Goal: Transaction & Acquisition: Purchase product/service

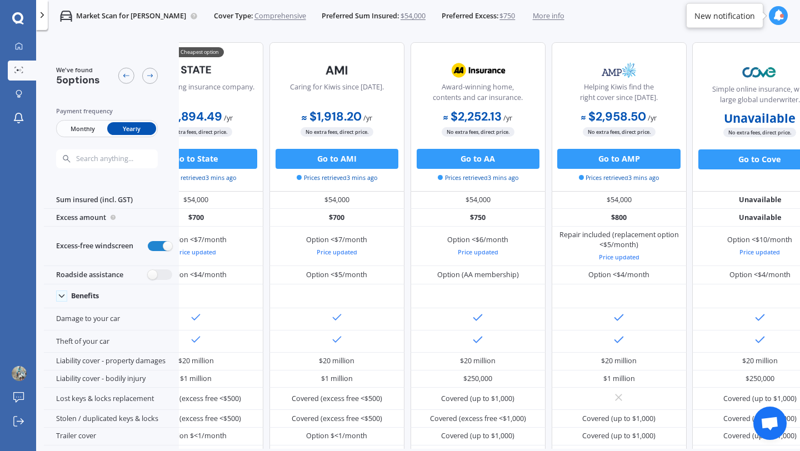
scroll to position [0, 92]
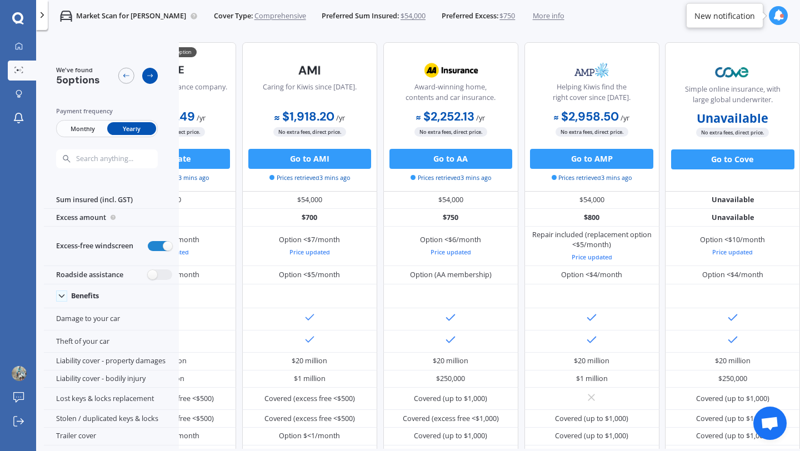
click at [149, 83] on div at bounding box center [150, 76] width 16 height 16
click at [148, 74] on icon at bounding box center [150, 76] width 8 height 8
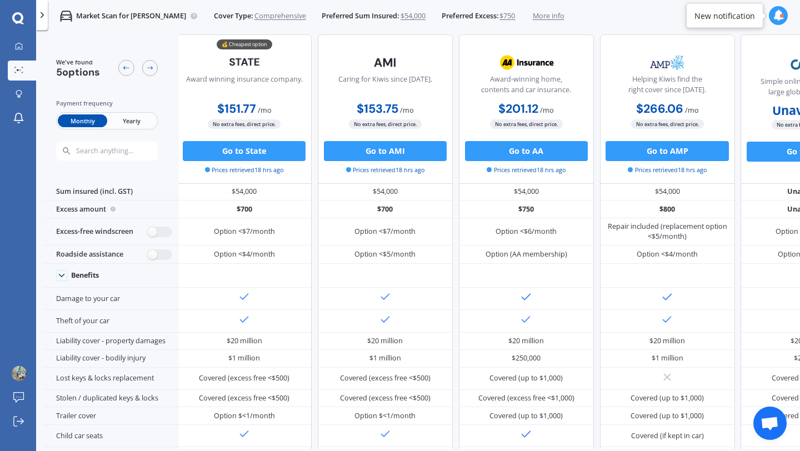
scroll to position [9, 0]
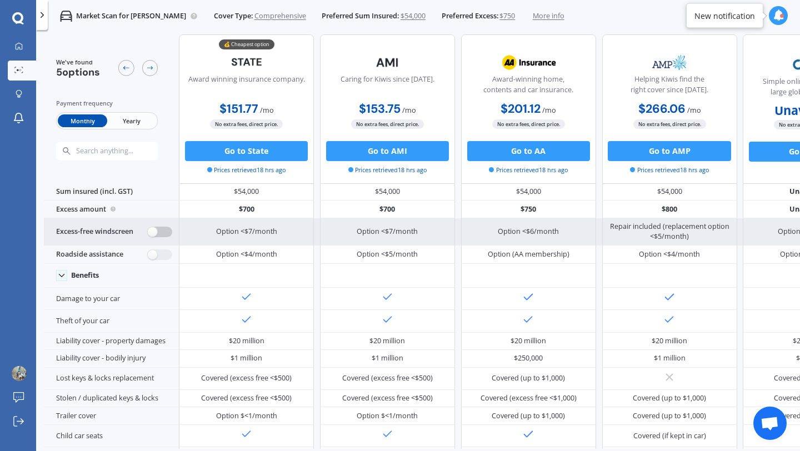
click at [163, 235] on label at bounding box center [160, 232] width 24 height 11
radio input "true"
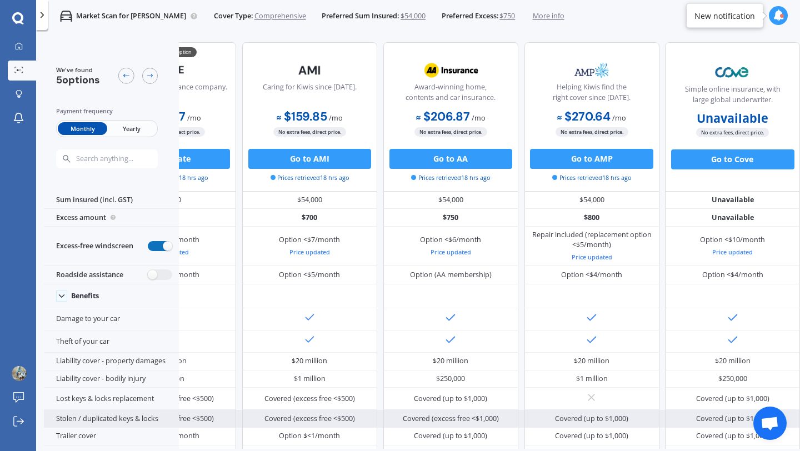
scroll to position [0, 0]
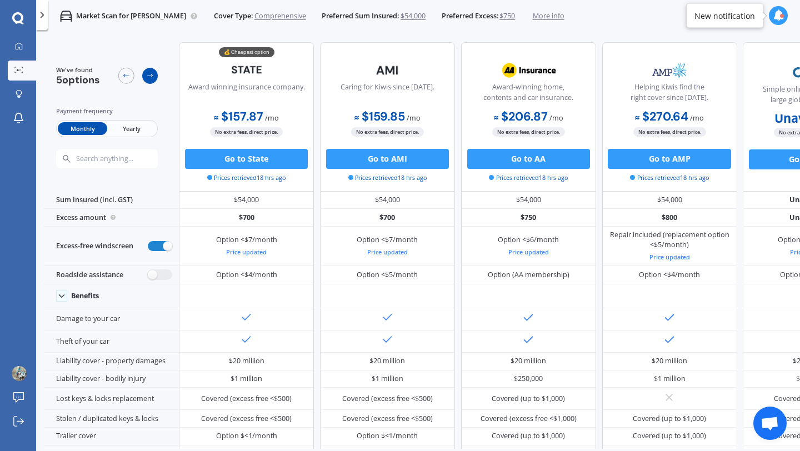
click at [148, 79] on icon at bounding box center [150, 76] width 8 height 8
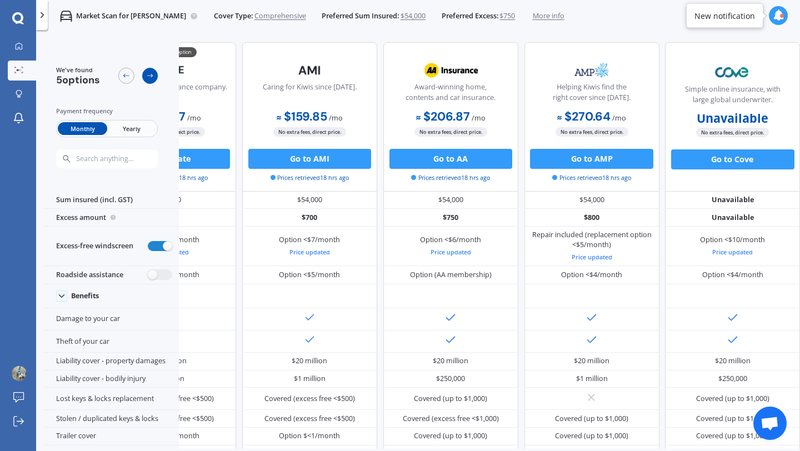
scroll to position [0, 92]
click at [148, 79] on icon at bounding box center [150, 76] width 8 height 8
click at [125, 78] on icon at bounding box center [126, 76] width 8 height 8
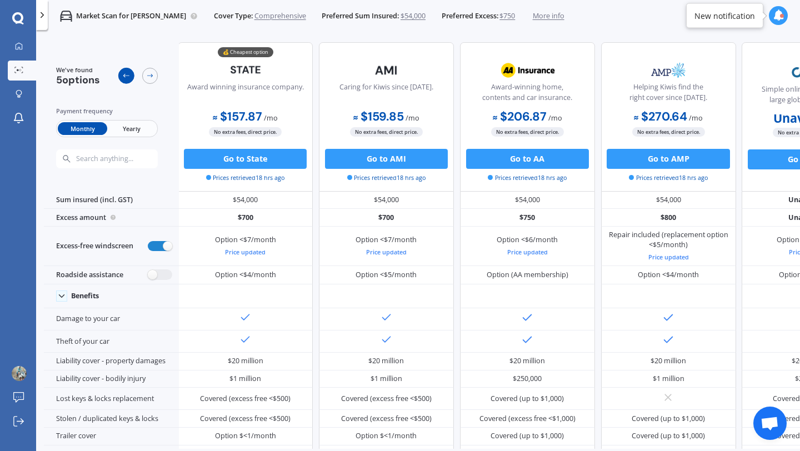
scroll to position [0, 0]
click at [125, 78] on icon at bounding box center [126, 76] width 8 height 8
click at [120, 127] on span "Yearly" at bounding box center [131, 128] width 49 height 13
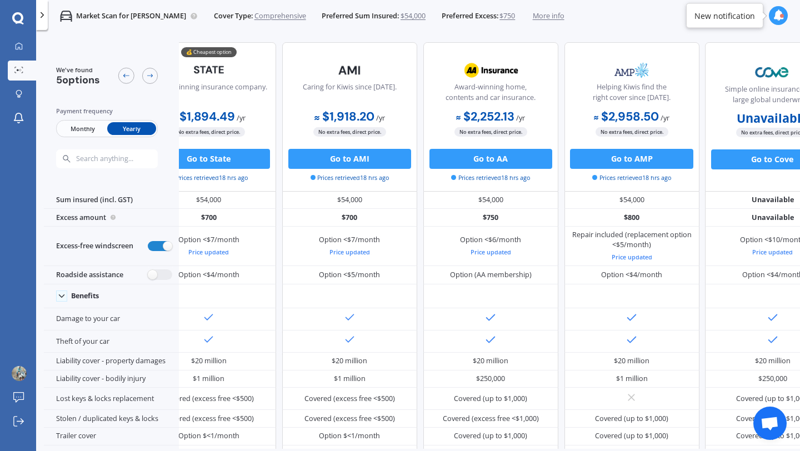
scroll to position [0, 92]
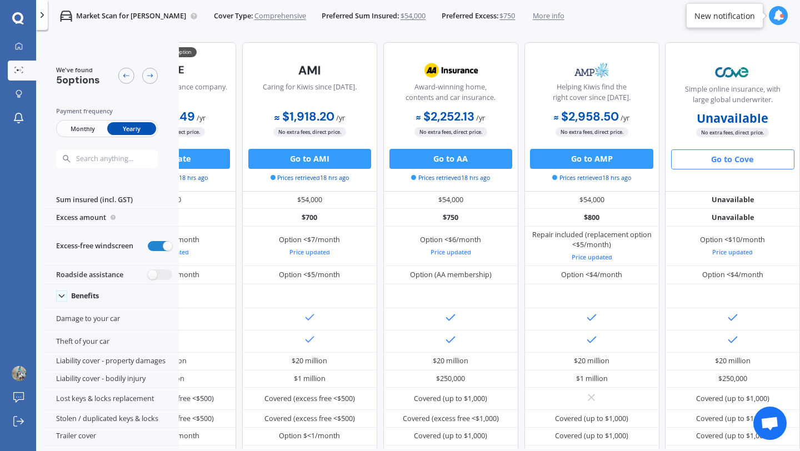
click at [716, 156] on button "Go to Cove" at bounding box center [732, 159] width 123 height 20
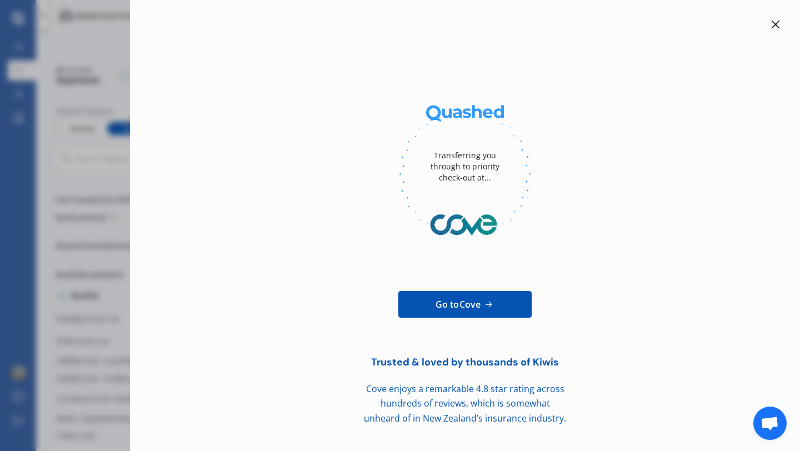
click at [776, 22] on icon at bounding box center [775, 24] width 9 height 9
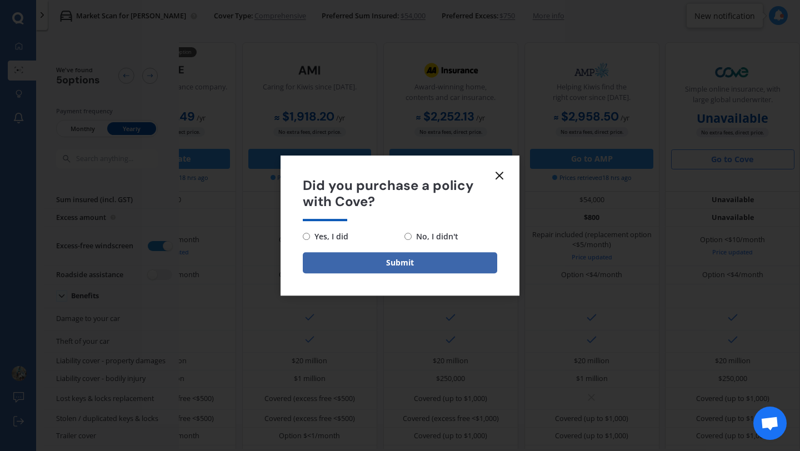
click at [413, 237] on span "No, I didn't" at bounding box center [435, 236] width 47 height 13
click at [412, 237] on input "No, I didn't" at bounding box center [407, 236] width 7 height 7
radio input "true"
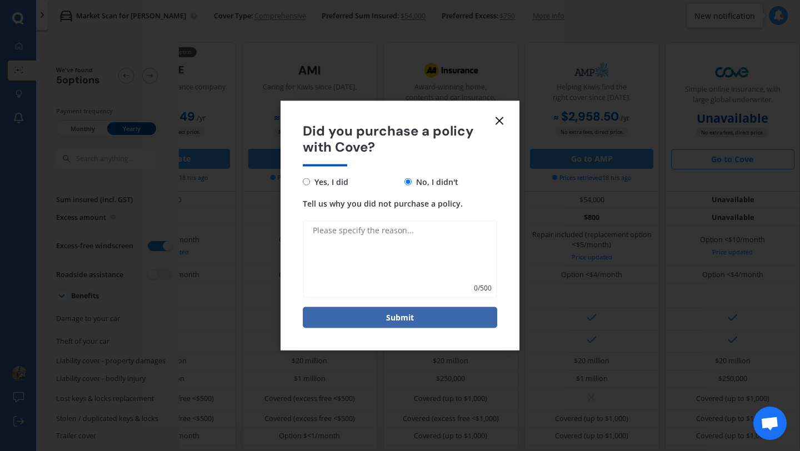
click at [501, 121] on icon at bounding box center [499, 120] width 13 height 13
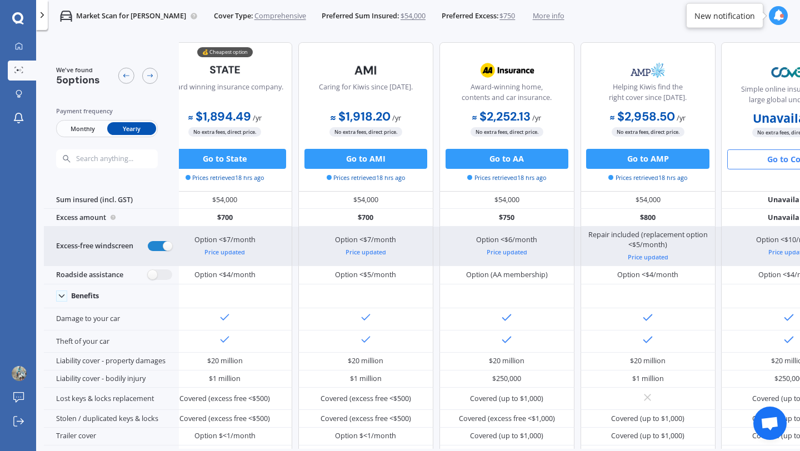
scroll to position [0, 0]
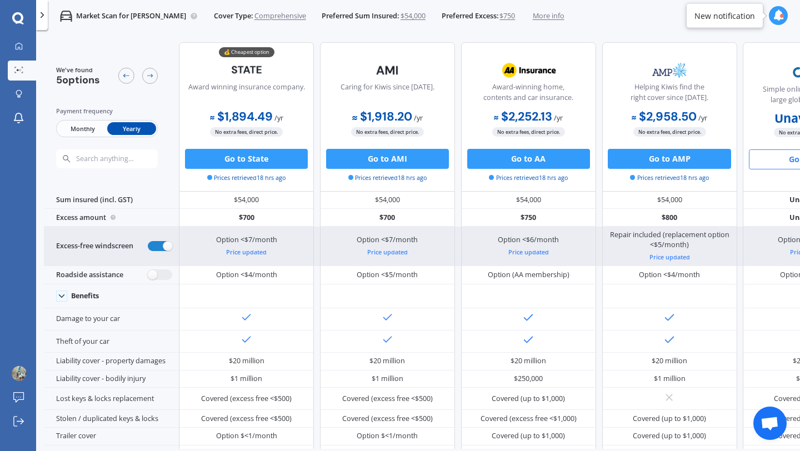
click at [317, 243] on div "Option <$7/month Price updated Option <$7/month Price updated Option <$6/month …" at bounding box center [528, 246] width 699 height 39
click at [337, 238] on div "Option <$7/month Price updated" at bounding box center [387, 246] width 135 height 39
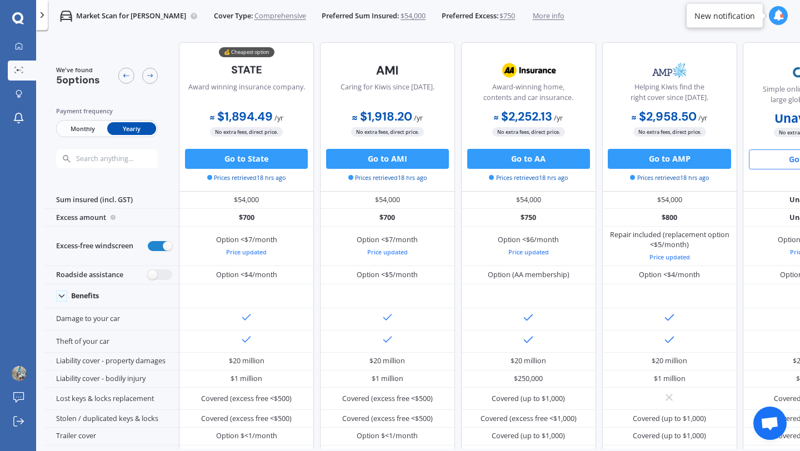
click at [371, 37] on div "We've found 5 options Payment frequency Monthly Yearly 💰 Cheapest option Award …" at bounding box center [461, 440] width 834 height 813
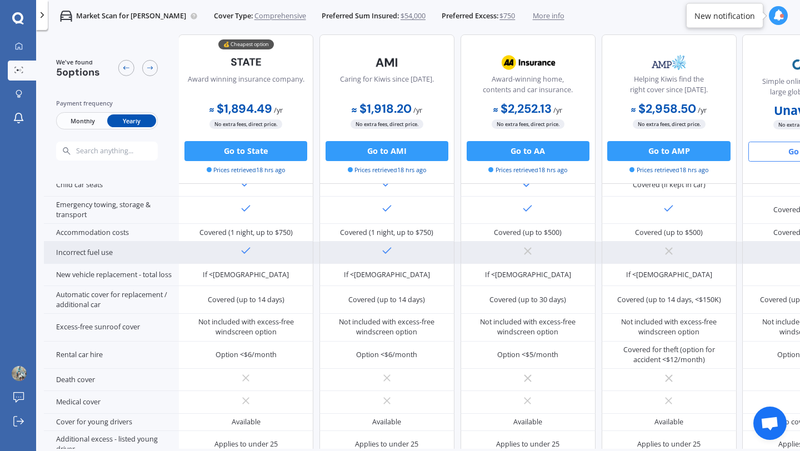
scroll to position [304, 1]
click at [383, 296] on div "Covered (up to 14 days)" at bounding box center [386, 298] width 77 height 10
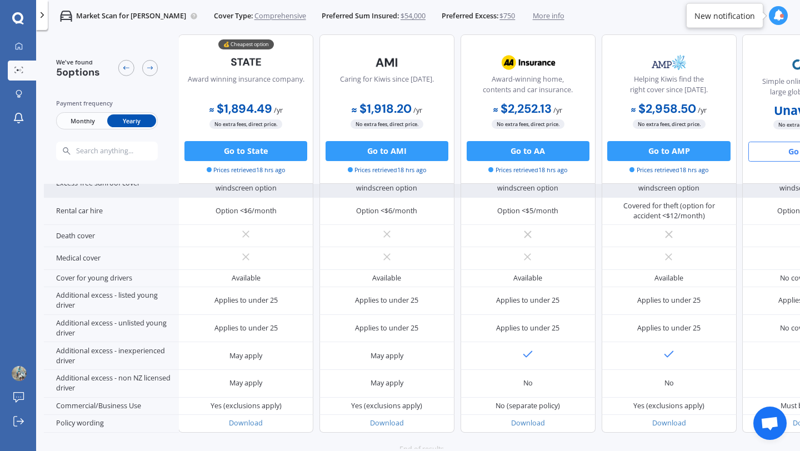
scroll to position [434, 1]
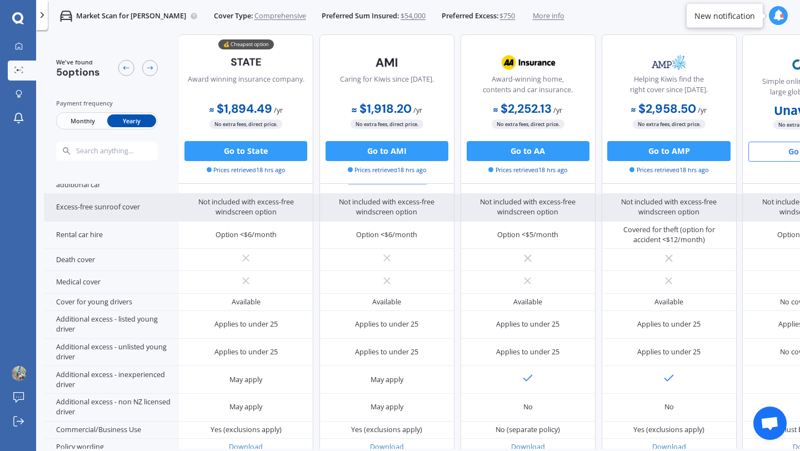
click at [374, 203] on div "Not included with excess-free windscreen option" at bounding box center [387, 207] width 120 height 20
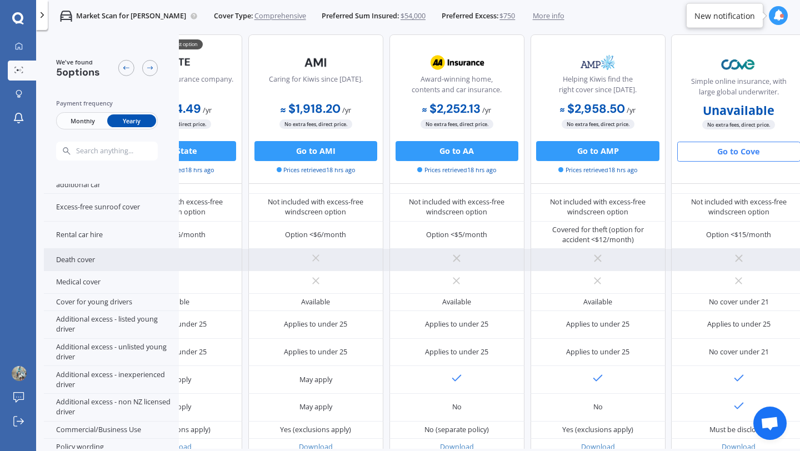
scroll to position [434, 0]
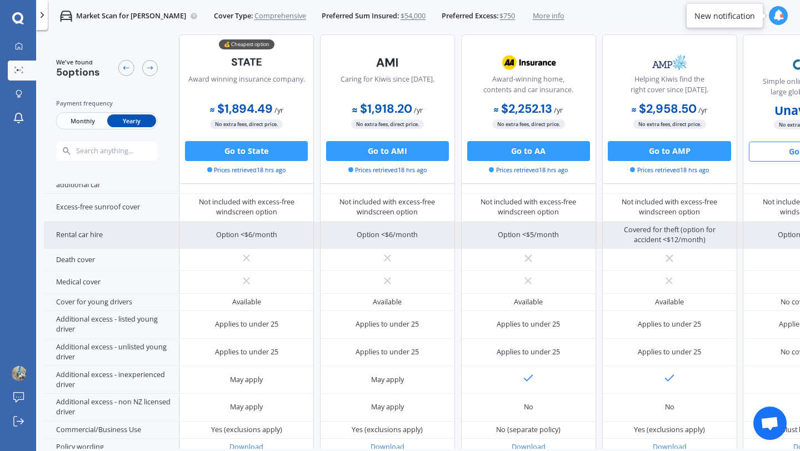
click at [242, 238] on div "Option <$6/month" at bounding box center [246, 236] width 135 height 28
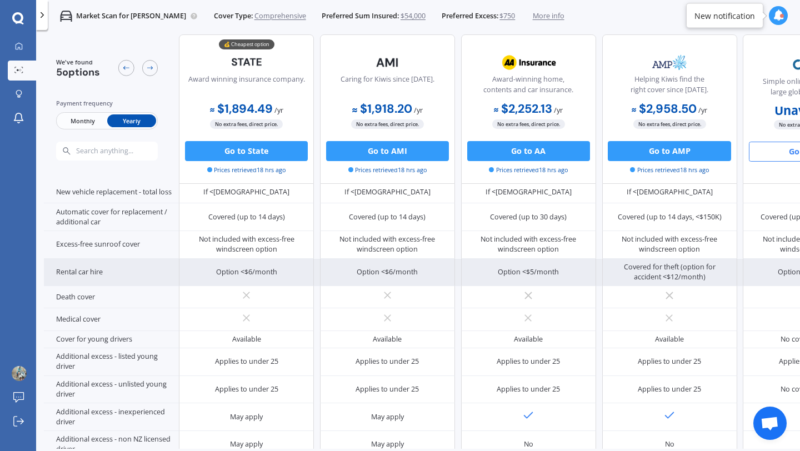
scroll to position [393, 0]
click at [242, 238] on div "Not included with excess-free windscreen option" at bounding box center [247, 244] width 120 height 20
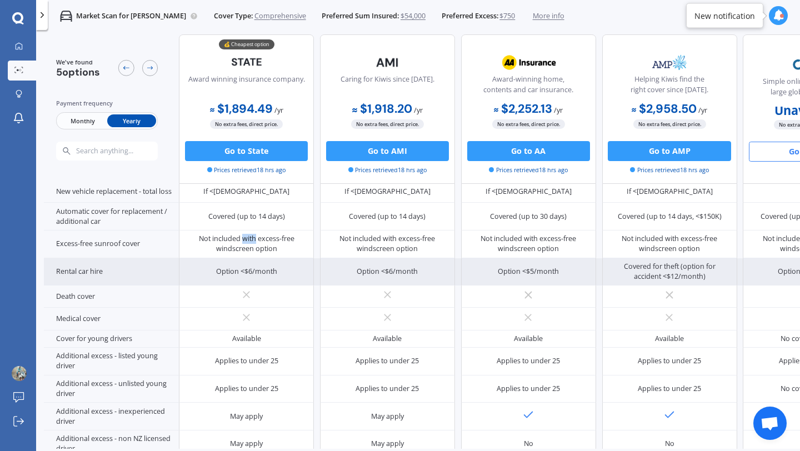
click at [242, 238] on div "Not included with excess-free windscreen option" at bounding box center [247, 244] width 120 height 20
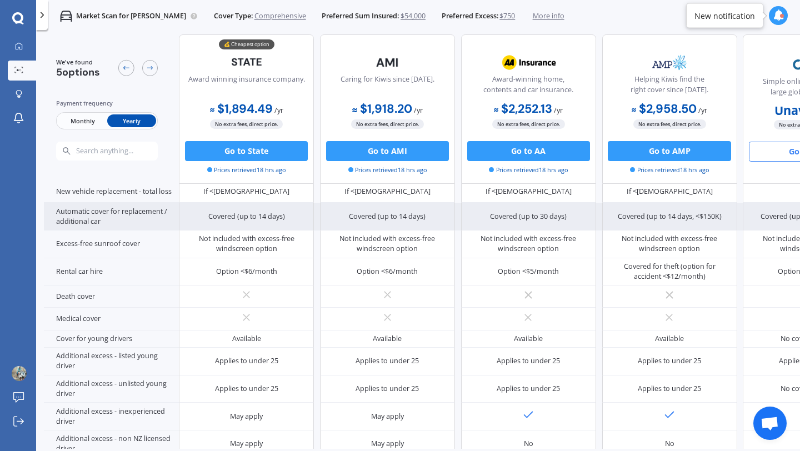
click at [152, 212] on div "Automatic cover for replacement / additional car" at bounding box center [111, 217] width 135 height 28
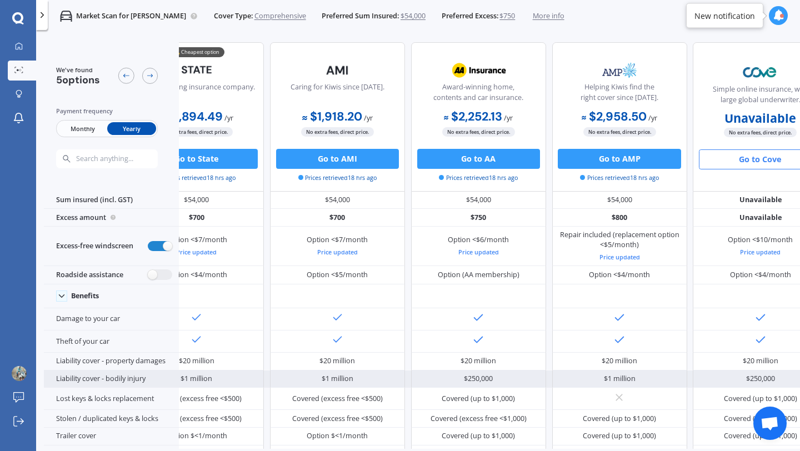
scroll to position [0, 0]
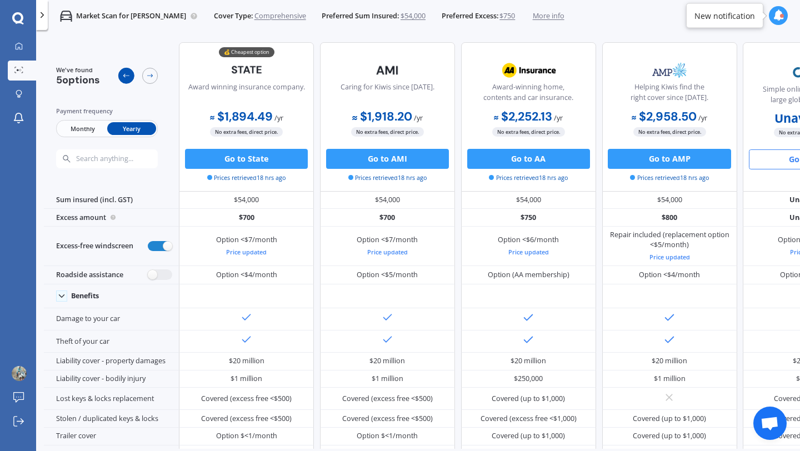
click at [123, 74] on icon at bounding box center [126, 76] width 8 height 8
click at [16, 70] on icon at bounding box center [18, 70] width 9 height 7
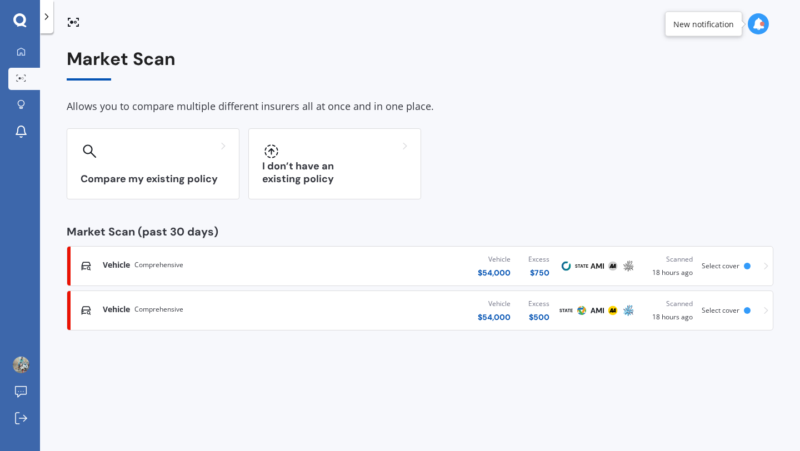
click at [423, 266] on div "Vehicle $ 54,000 Excess $ 750" at bounding box center [438, 265] width 239 height 33
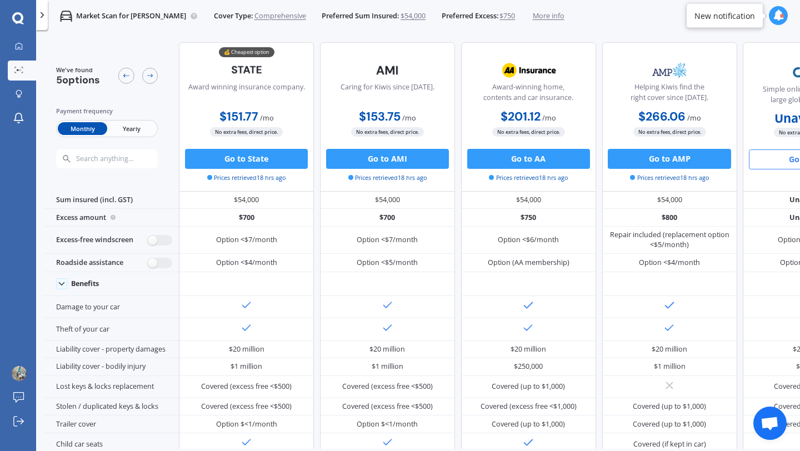
click at [779, 21] on div at bounding box center [778, 15] width 19 height 19
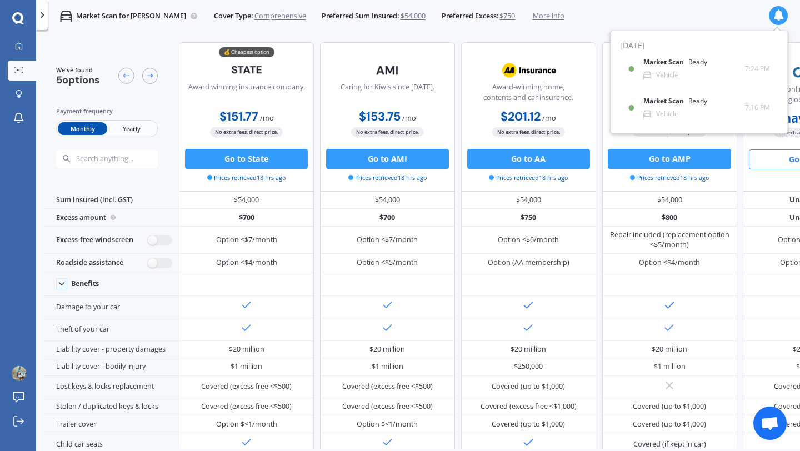
click at [779, 21] on div at bounding box center [778, 15] width 19 height 19
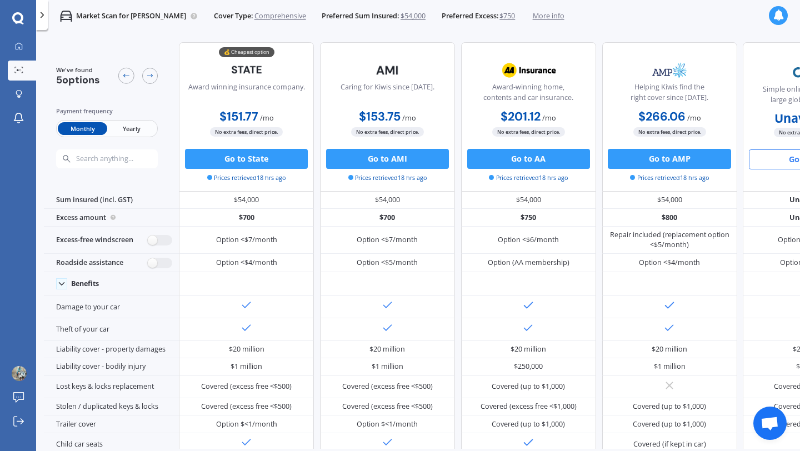
click at [196, 37] on div "We've found 5 options Payment frequency Monthly Yearly 💰 Cheapest option Award …" at bounding box center [461, 434] width 834 height 801
click at [42, 18] on icon at bounding box center [42, 15] width 10 height 10
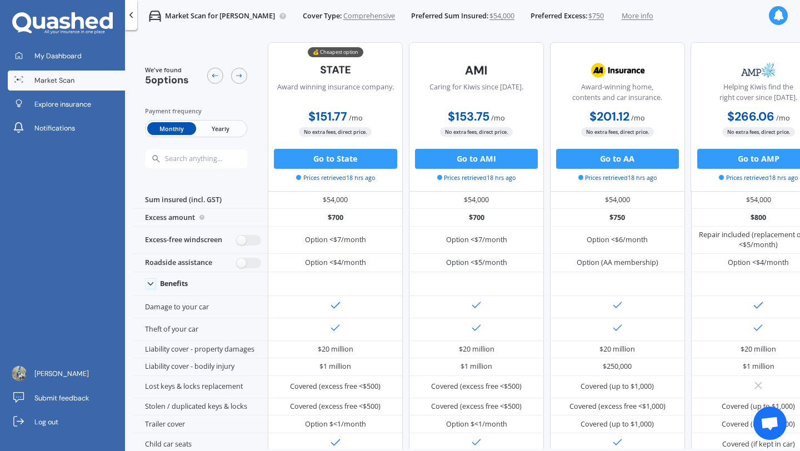
click at [132, 15] on icon at bounding box center [131, 15] width 10 height 10
